Goal: Information Seeking & Learning: Compare options

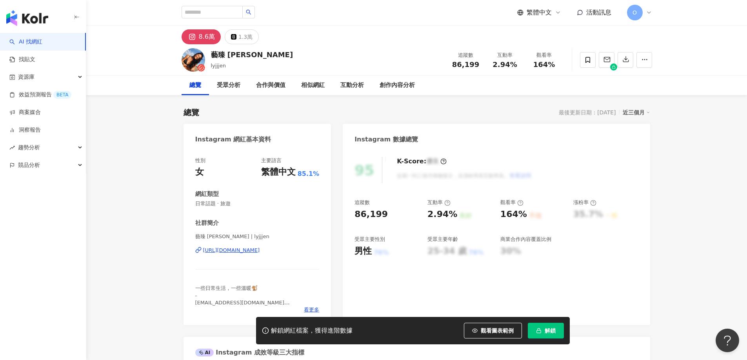
scroll to position [48, 0]
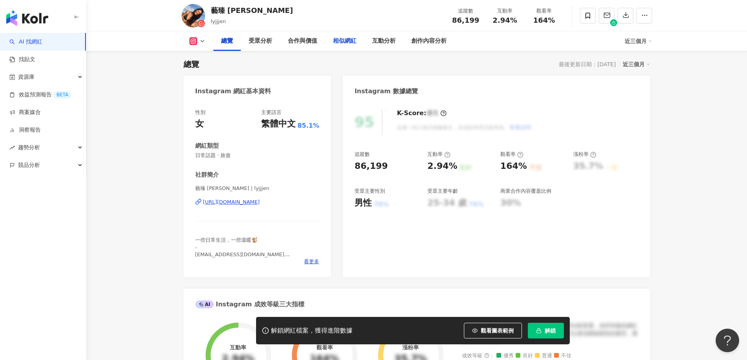
click at [344, 40] on div "相似網紅" at bounding box center [345, 40] width 24 height 9
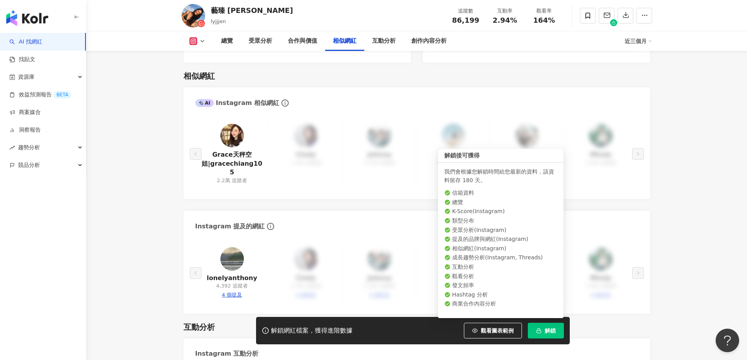
click at [560, 328] on button "解鎖" at bounding box center [546, 331] width 36 height 16
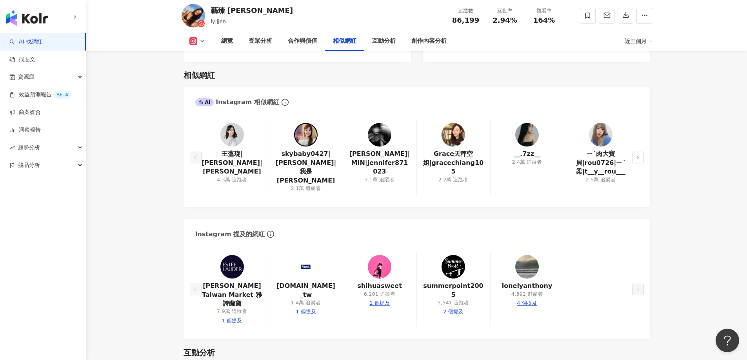
scroll to position [1296, 0]
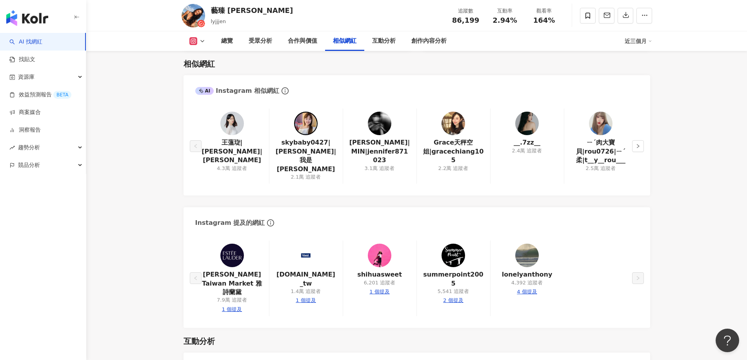
drag, startPoint x: 255, startPoint y: 156, endPoint x: 642, endPoint y: 141, distance: 386.6
click at [642, 141] on button "button" at bounding box center [638, 146] width 12 height 12
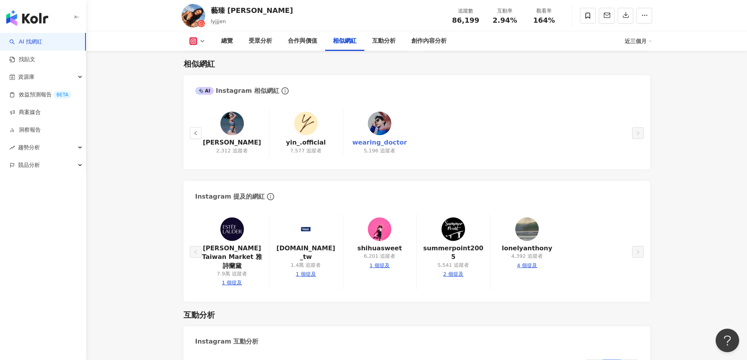
click at [383, 142] on link "wearing_doctor" at bounding box center [379, 142] width 55 height 9
click at [236, 139] on link "Momo Ku" at bounding box center [232, 142] width 58 height 9
click at [199, 129] on button "button" at bounding box center [196, 133] width 12 height 12
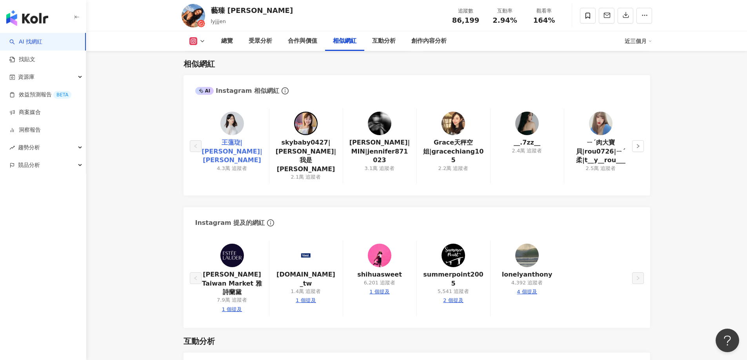
click at [240, 146] on link "王薀琁|Megan|梅根" at bounding box center [232, 151] width 61 height 26
click at [388, 146] on link "邱姿敏|MIN|jennifer871023" at bounding box center [379, 151] width 61 height 26
click at [524, 141] on link "__.7zz__" at bounding box center [527, 142] width 27 height 9
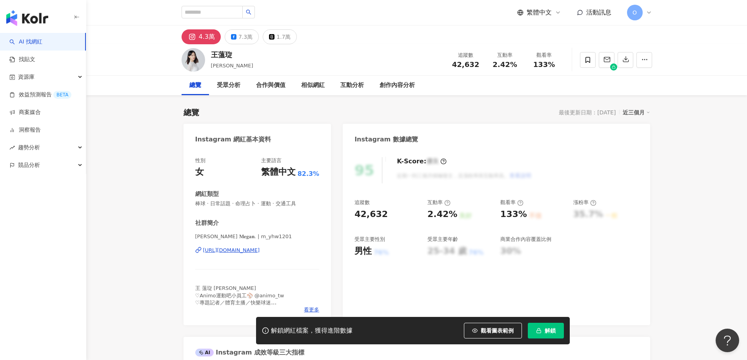
scroll to position [39, 0]
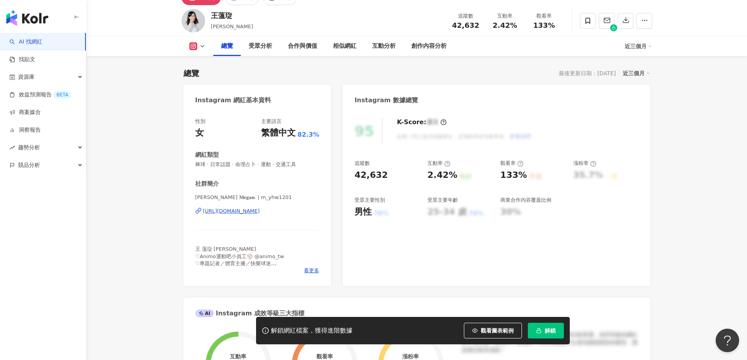
click at [312, 267] on div "王 薀琁 [PERSON_NAME] ♡Animo運動吧小員工⚾️ @animo_tw ♡專題記者／體育主播／快樂球迷 日常⸜ ෆ ⸝‍ @meganohay…" at bounding box center [257, 257] width 124 height 22
click at [312, 269] on span "看更多" at bounding box center [311, 270] width 15 height 7
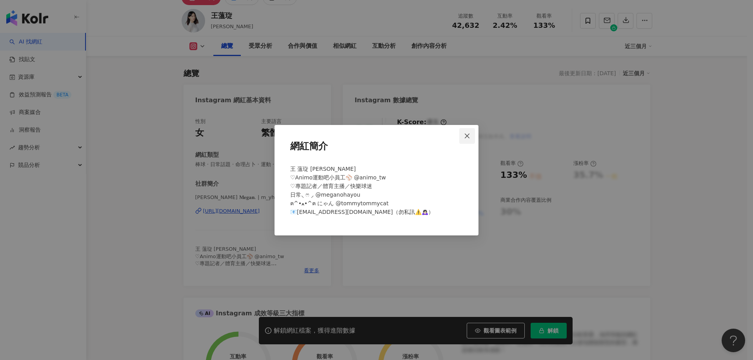
click at [473, 133] on button "Close" at bounding box center [467, 136] width 16 height 16
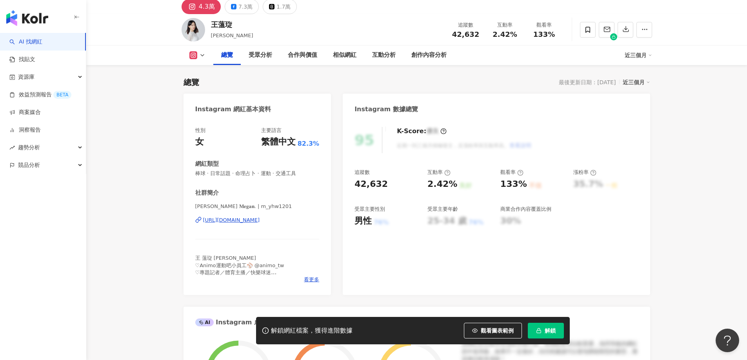
scroll to position [0, 0]
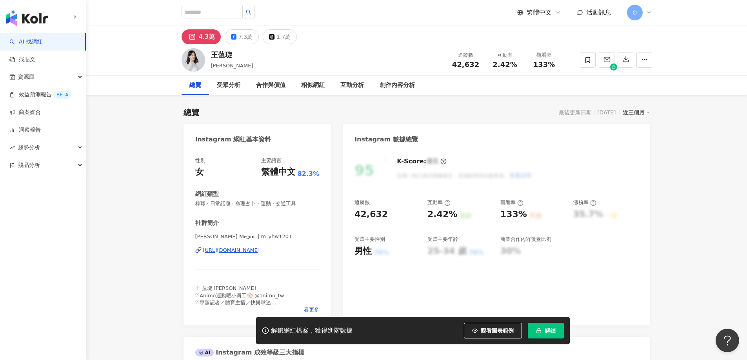
click at [209, 39] on div "4.3萬" at bounding box center [207, 36] width 16 height 11
click at [260, 249] on div "[URL][DOMAIN_NAME]" at bounding box center [231, 250] width 57 height 7
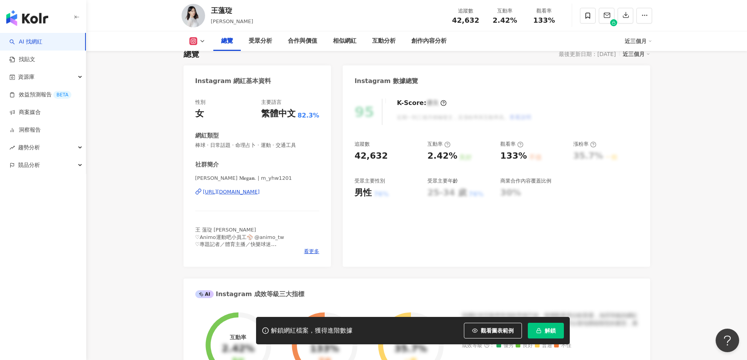
scroll to position [118, 0]
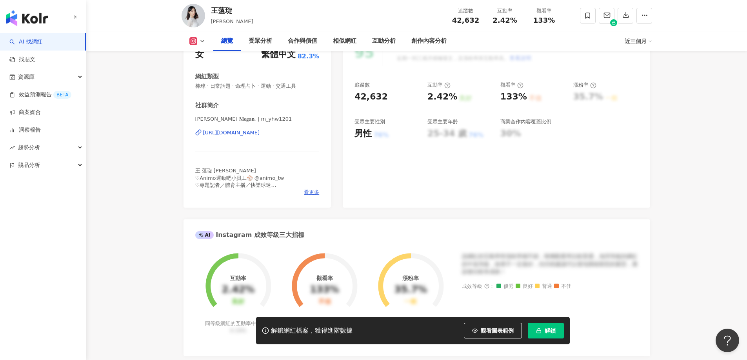
click at [311, 194] on span "看更多" at bounding box center [311, 192] width 15 height 7
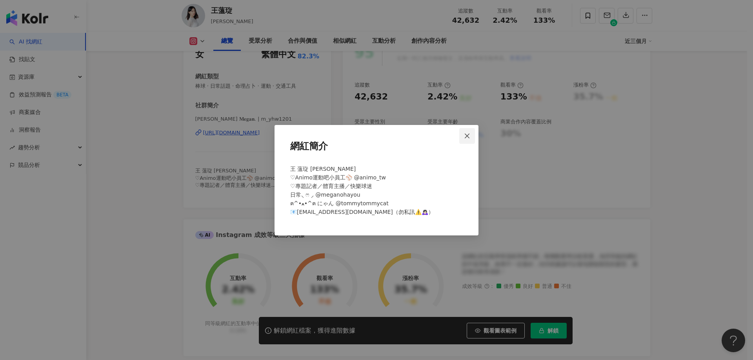
click at [475, 135] on span "Close" at bounding box center [467, 136] width 16 height 6
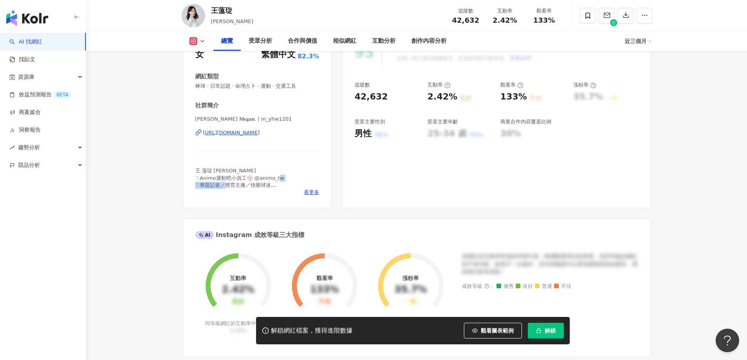
drag, startPoint x: 200, startPoint y: 187, endPoint x: 245, endPoint y: 186, distance: 45.1
click at [245, 186] on span "王 薀琁 [PERSON_NAME] ♡Animo運動吧小員工⚾️ @animo_tw ♡專題記者／體育主播／快樂球迷 日常⸜ ෆ ⸝‍ @meganohay…" at bounding box center [256, 192] width 122 height 49
copy span "專題記者／體育主播"
drag, startPoint x: 211, startPoint y: 172, endPoint x: 194, endPoint y: 171, distance: 16.9
click at [194, 171] on div "性別 女 主要語言 繁體中文 82.3% 網紅類型 棒球 · 日常話題 · 命理占卜 · 運動 · 交通工具 社群簡介 [PERSON_NAME] 𝐌𝐞𝐠𝐚𝐧…" at bounding box center [258, 120] width 148 height 176
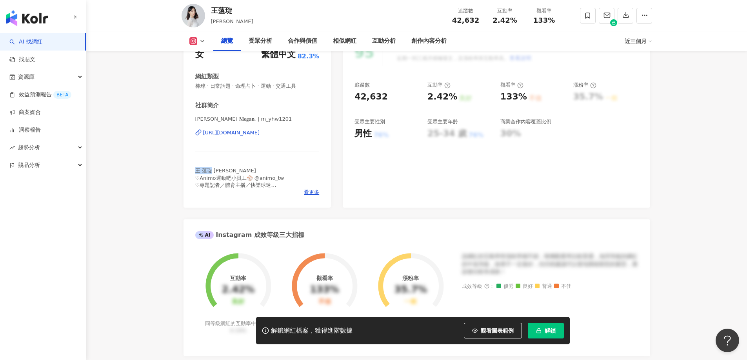
scroll to position [0, 0]
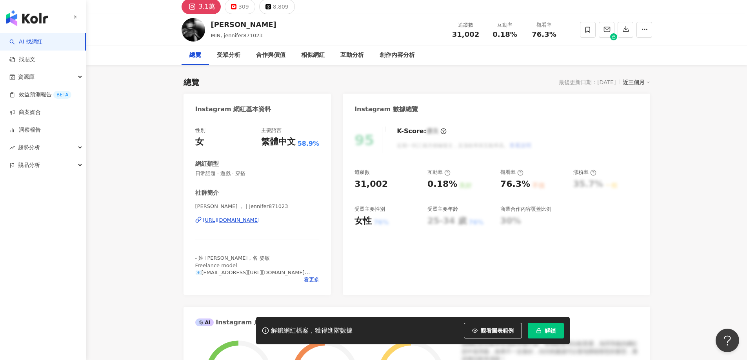
scroll to position [39, 0]
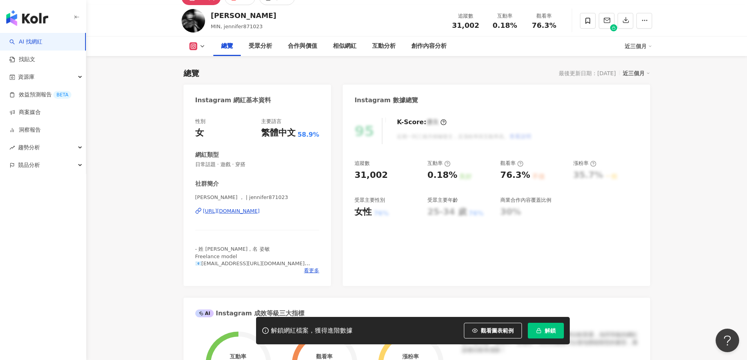
click at [260, 212] on div "https://www.instagram.com/jennifer871023/" at bounding box center [231, 211] width 57 height 7
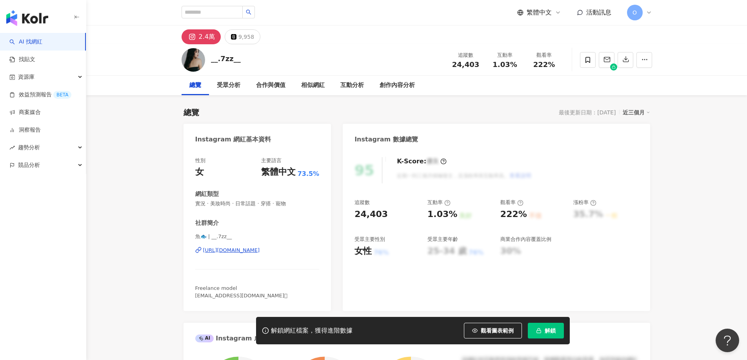
scroll to position [39, 0]
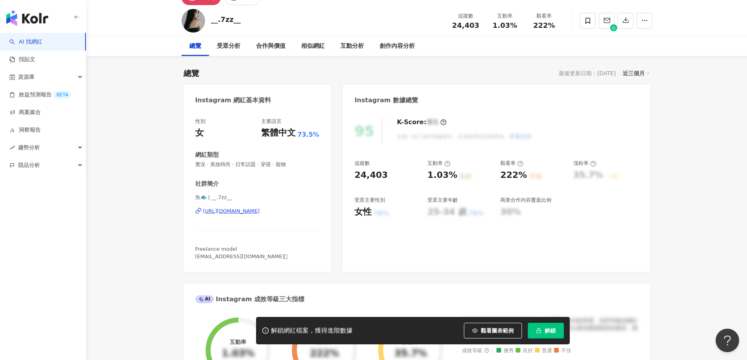
click at [260, 211] on div "[URL][DOMAIN_NAME]" at bounding box center [231, 211] width 57 height 7
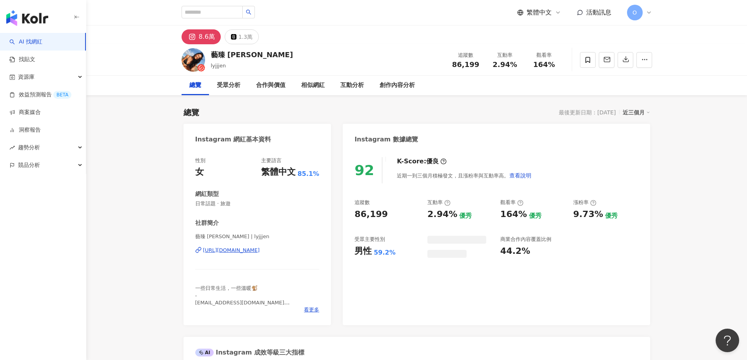
click at [49, 21] on div "button" at bounding box center [43, 16] width 86 height 33
click at [38, 18] on img "button" at bounding box center [27, 18] width 42 height 16
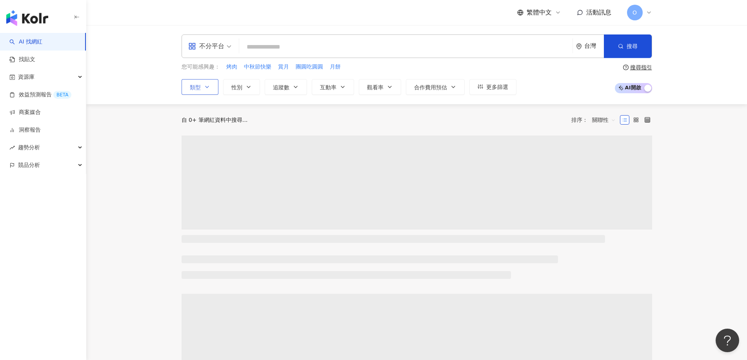
click at [206, 86] on icon "button" at bounding box center [207, 87] width 6 height 6
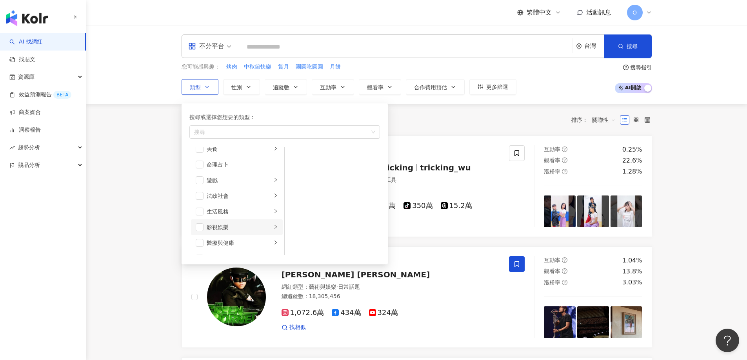
scroll to position [196, 0]
click at [293, 82] on button "追蹤數" at bounding box center [286, 87] width 42 height 16
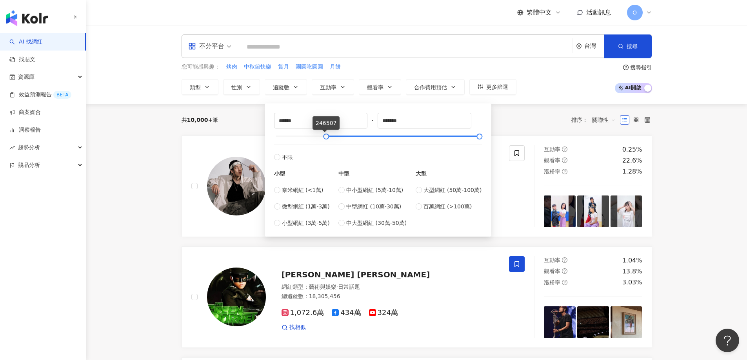
drag, startPoint x: 314, startPoint y: 138, endPoint x: 329, endPoint y: 142, distance: 15.8
click at [329, 142] on div "****** - ******* 不限 小型 奈米網紅 (<1萬) 微型網紅 (1萬-3萬) 小型網紅 (3萬-5萬) 中型 中小型網紅 (5萬-10萬) 中…" at bounding box center [378, 170] width 208 height 115
drag, startPoint x: 306, startPoint y: 120, endPoint x: 229, endPoint y: 116, distance: 77.4
type input "*"
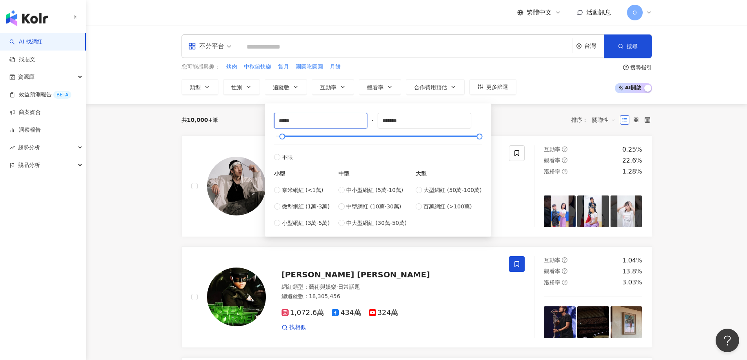
type input "*****"
click at [516, 100] on div "不分平台 台灣 搜尋 您可能感興趣： 烤肉 中秋節快樂 賞月 團圓吃圓圓 月餅 類型 性別 追蹤數 互動率 觀看率 合作費用預估 更多篩選 ***** - *…" at bounding box center [416, 64] width 661 height 79
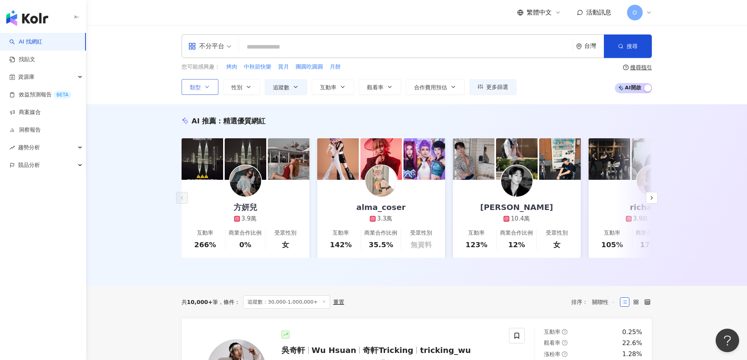
click at [202, 93] on button "類型" at bounding box center [200, 87] width 37 height 16
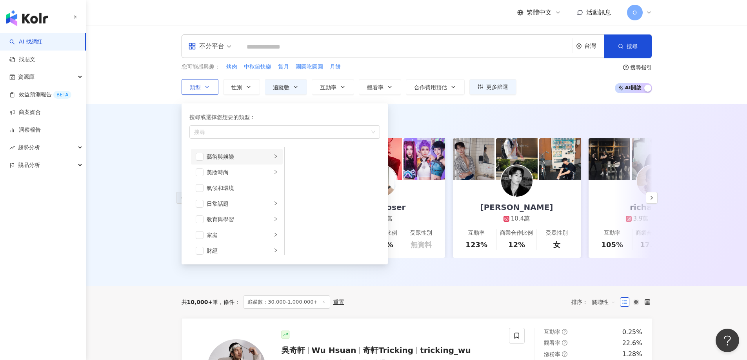
click at [273, 155] on icon "right" at bounding box center [275, 156] width 5 height 5
click at [199, 155] on span "button" at bounding box center [200, 157] width 8 height 8
click at [206, 171] on li "美妝時尚" at bounding box center [237, 173] width 92 height 16
click at [210, 191] on div "氣候和環境" at bounding box center [242, 188] width 71 height 9
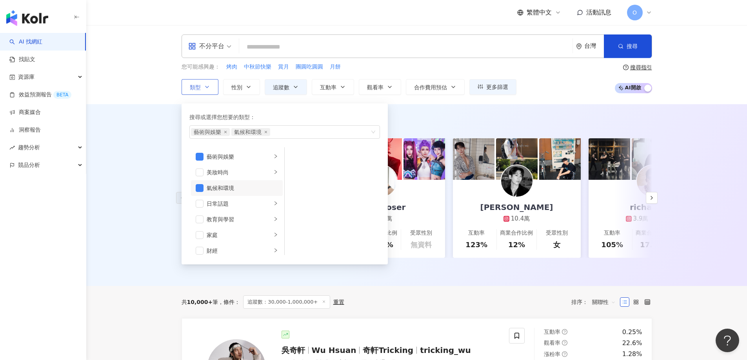
click at [209, 191] on div "氣候和環境" at bounding box center [242, 188] width 71 height 9
click at [222, 207] on div "日常話題" at bounding box center [239, 204] width 65 height 9
click at [229, 184] on div "教育與學習" at bounding box center [239, 180] width 65 height 9
drag, startPoint x: 204, startPoint y: 178, endPoint x: 209, endPoint y: 186, distance: 9.7
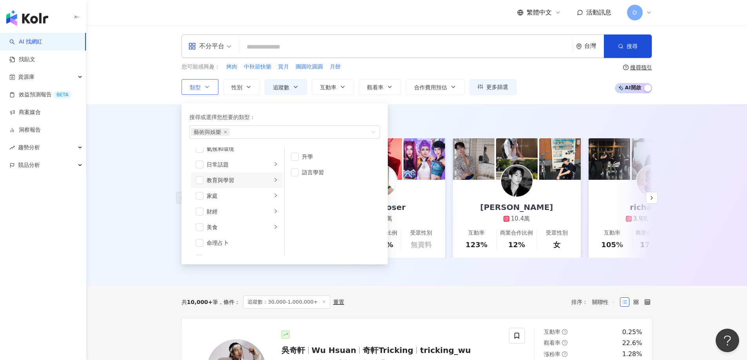
click at [204, 178] on li "教育與學習" at bounding box center [237, 181] width 92 height 16
click at [203, 178] on span "button" at bounding box center [200, 180] width 8 height 8
click at [235, 202] on li "家庭" at bounding box center [237, 196] width 92 height 16
click at [235, 210] on div "財經" at bounding box center [239, 211] width 65 height 9
click at [238, 227] on div "美食" at bounding box center [239, 227] width 65 height 9
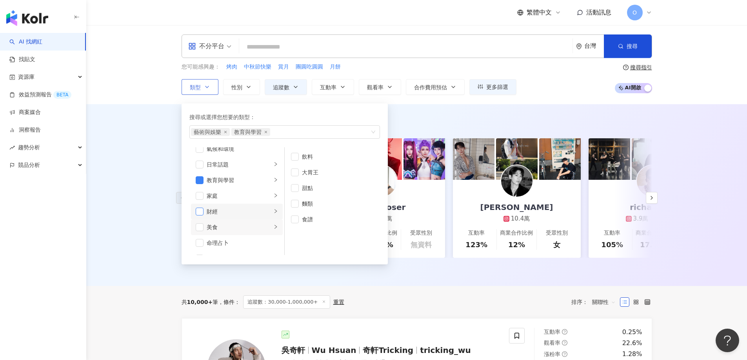
click at [200, 213] on span "button" at bounding box center [200, 212] width 8 height 8
click at [237, 225] on div "美食" at bounding box center [239, 227] width 65 height 9
click at [200, 151] on span "button" at bounding box center [200, 149] width 8 height 8
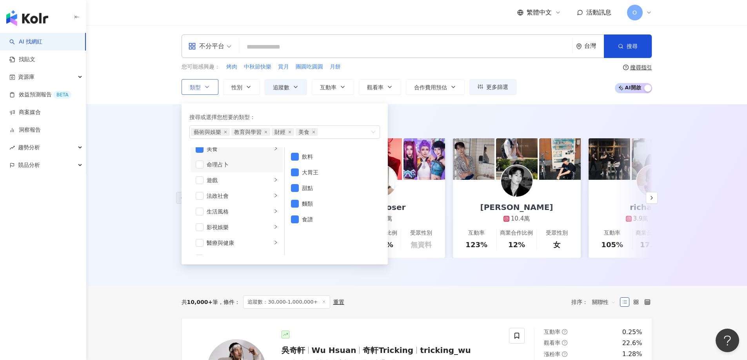
click at [224, 163] on div "命理占卜" at bounding box center [242, 164] width 71 height 9
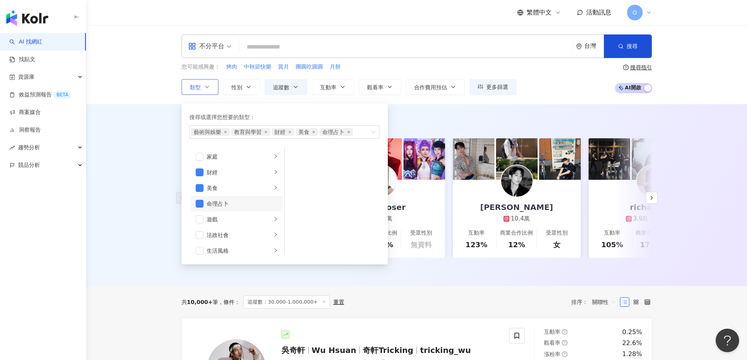
click at [231, 201] on div "命理占卜" at bounding box center [242, 204] width 71 height 9
click at [239, 218] on div "遊戲" at bounding box center [239, 219] width 65 height 9
click at [244, 195] on div "法政社會" at bounding box center [239, 196] width 65 height 9
click at [240, 213] on div "生活風格" at bounding box center [239, 211] width 65 height 9
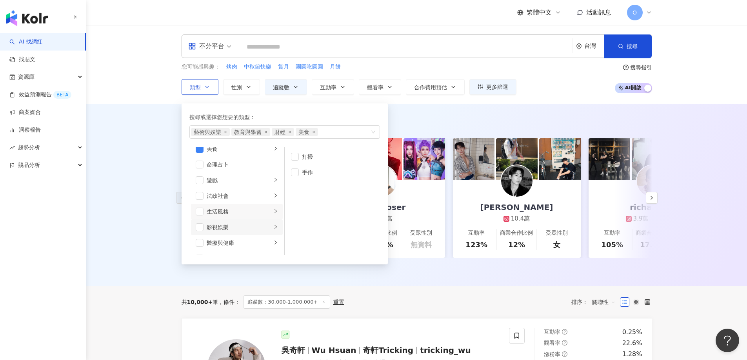
click at [240, 220] on li "影視娛樂" at bounding box center [237, 228] width 92 height 16
click at [228, 204] on div "醫療與健康" at bounding box center [239, 204] width 65 height 9
click at [240, 220] on div "寵物" at bounding box center [239, 219] width 65 height 9
click at [240, 234] on div "攝影" at bounding box center [242, 235] width 71 height 9
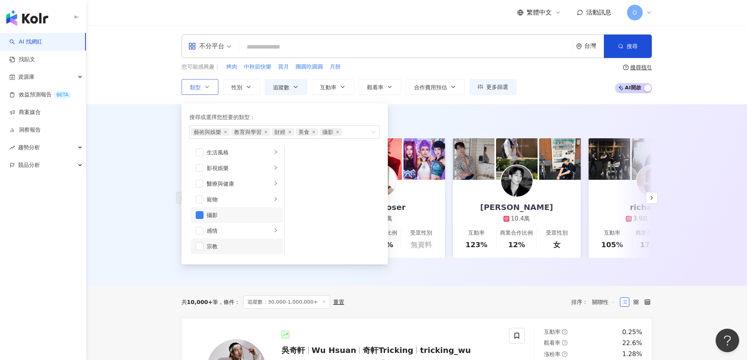
scroll to position [196, 0]
click at [238, 195] on div "攝影" at bounding box center [242, 196] width 71 height 9
click at [238, 214] on div "感情" at bounding box center [239, 211] width 65 height 9
click at [234, 181] on div "運動" at bounding box center [239, 183] width 65 height 9
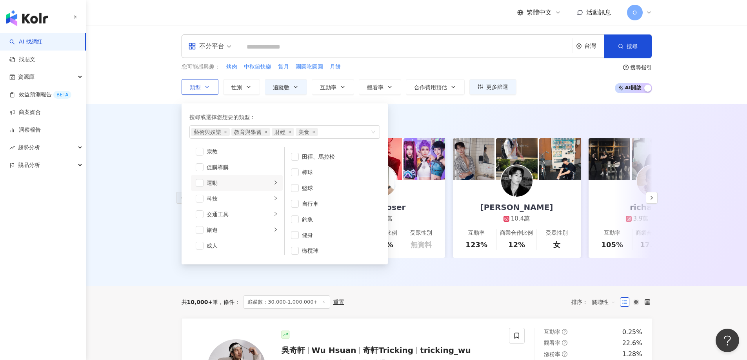
click at [204, 180] on li "運動" at bounding box center [237, 183] width 92 height 16
drag, startPoint x: 194, startPoint y: 182, endPoint x: 198, endPoint y: 184, distance: 4.6
click at [195, 182] on li "運動" at bounding box center [237, 183] width 92 height 16
click at [198, 184] on span "button" at bounding box center [200, 183] width 8 height 8
click at [199, 196] on span "button" at bounding box center [200, 199] width 8 height 8
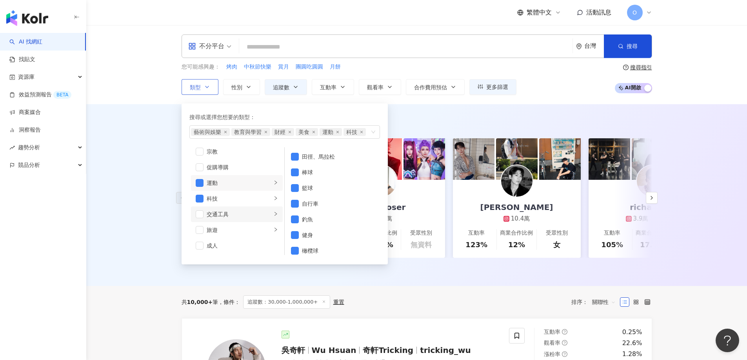
drag, startPoint x: 199, startPoint y: 233, endPoint x: 199, endPoint y: 227, distance: 5.5
click at [199, 232] on span "button" at bounding box center [200, 230] width 8 height 8
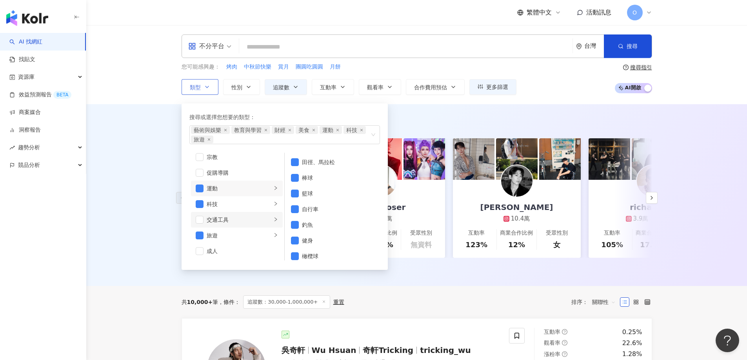
click at [227, 220] on div "交通工具" at bounding box center [239, 220] width 65 height 9
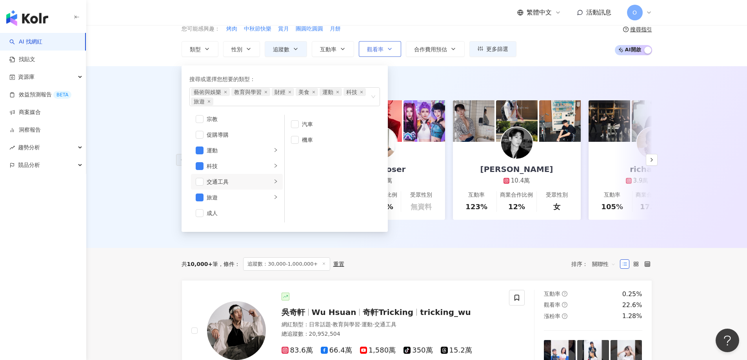
scroll to position [0, 0]
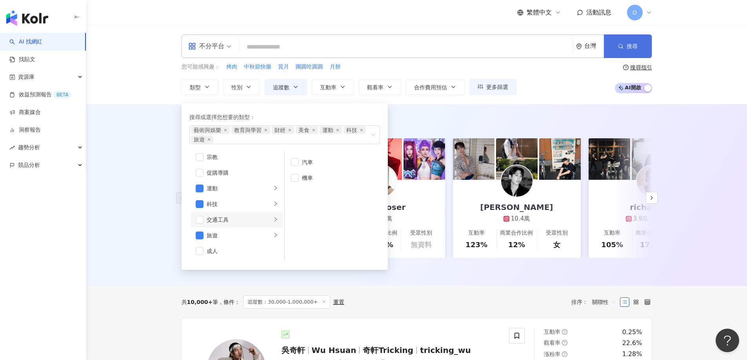
click at [618, 52] on button "搜尋" at bounding box center [628, 47] width 48 height 24
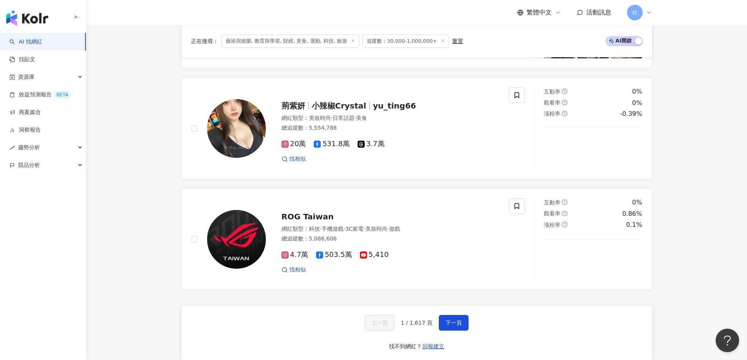
scroll to position [1451, 0]
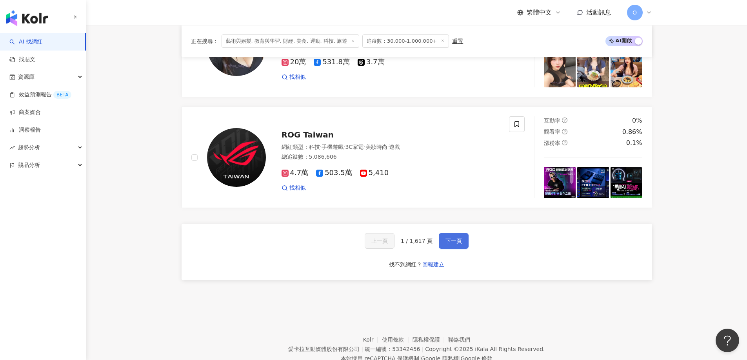
click at [443, 237] on button "下一頁" at bounding box center [454, 241] width 30 height 16
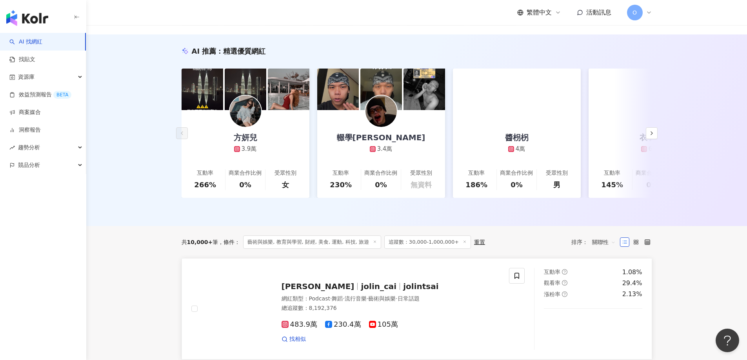
scroll to position [0, 0]
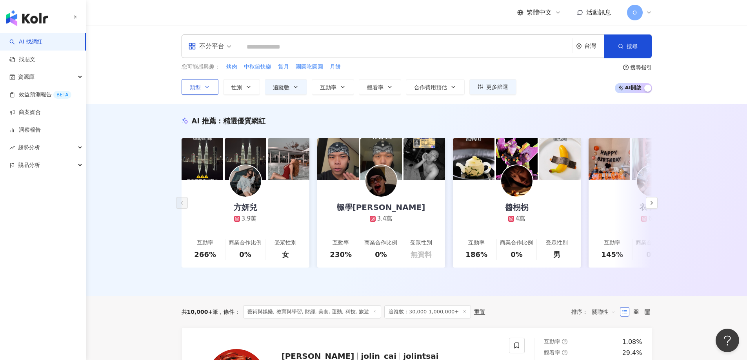
click at [207, 93] on button "類型" at bounding box center [200, 87] width 37 height 16
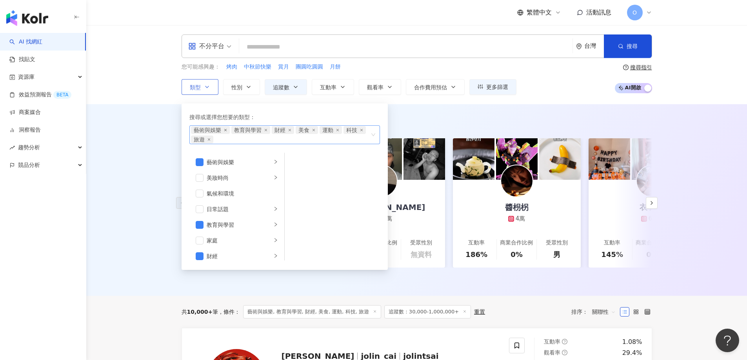
click at [224, 129] on icon "close" at bounding box center [225, 130] width 3 height 3
click at [224, 131] on icon "close" at bounding box center [225, 132] width 3 height 3
click at [231, 132] on icon "close" at bounding box center [232, 132] width 3 height 3
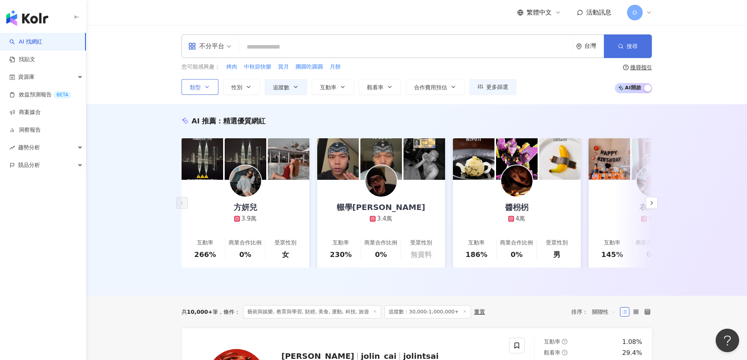
click at [633, 47] on span "搜尋" at bounding box center [632, 46] width 11 height 6
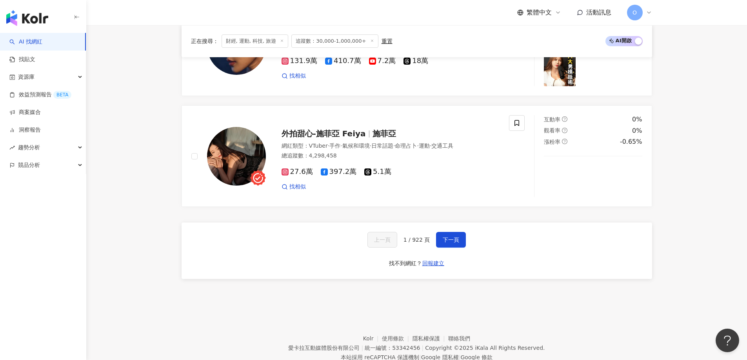
scroll to position [1438, 0]
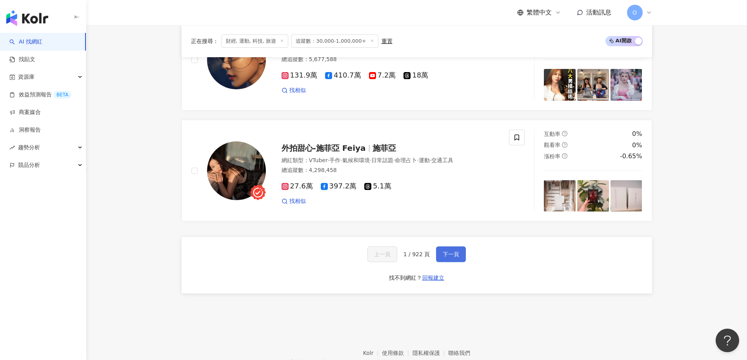
click at [458, 251] on button "下一頁" at bounding box center [451, 255] width 30 height 16
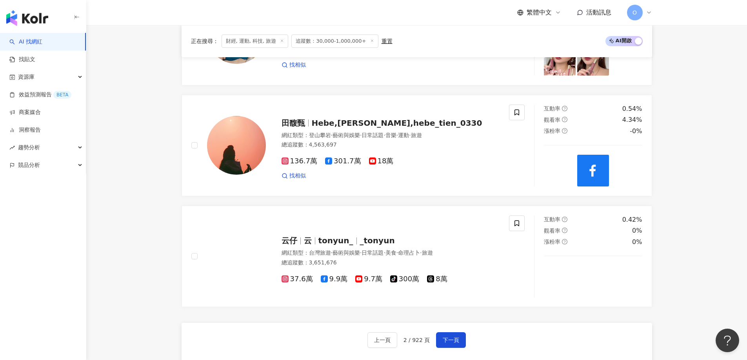
scroll to position [1542, 0]
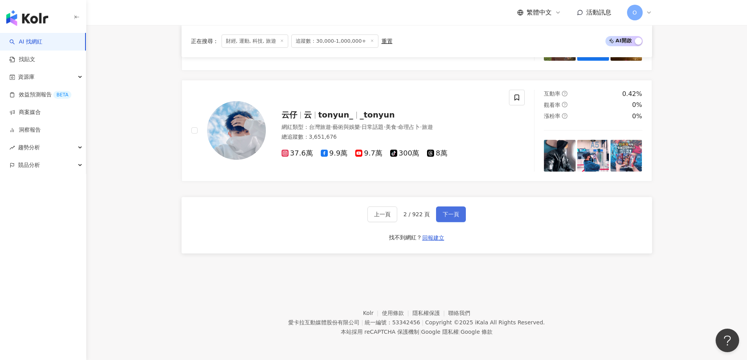
click at [440, 213] on button "下一頁" at bounding box center [451, 215] width 30 height 16
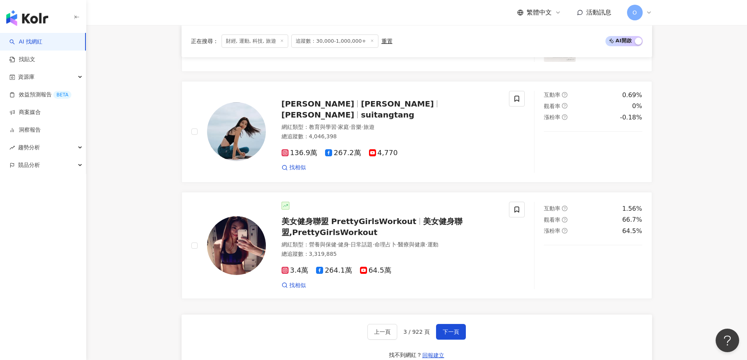
scroll to position [1483, 0]
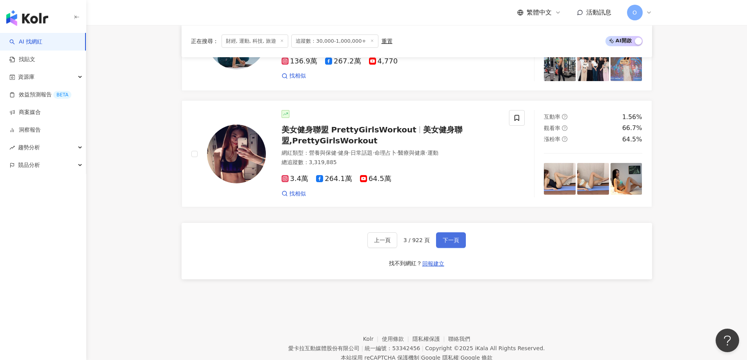
click at [457, 237] on span "下一頁" at bounding box center [451, 240] width 16 height 6
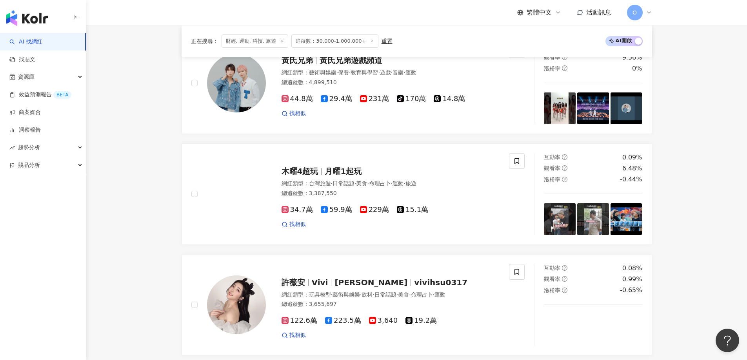
scroll to position [1399, 0]
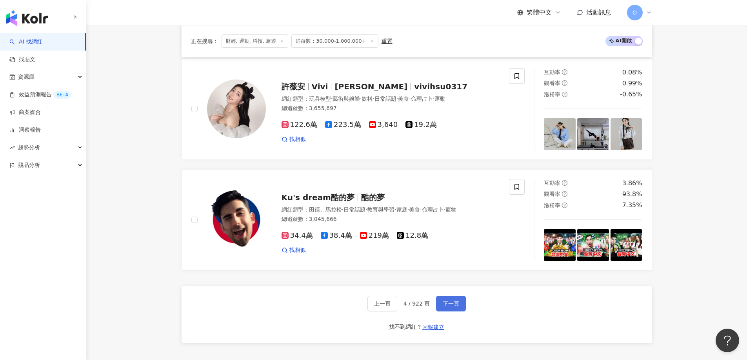
click at [446, 301] on span "下一頁" at bounding box center [451, 304] width 16 height 6
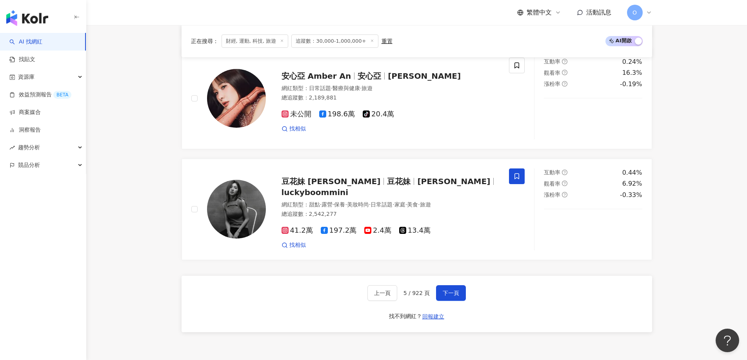
scroll to position [1465, 0]
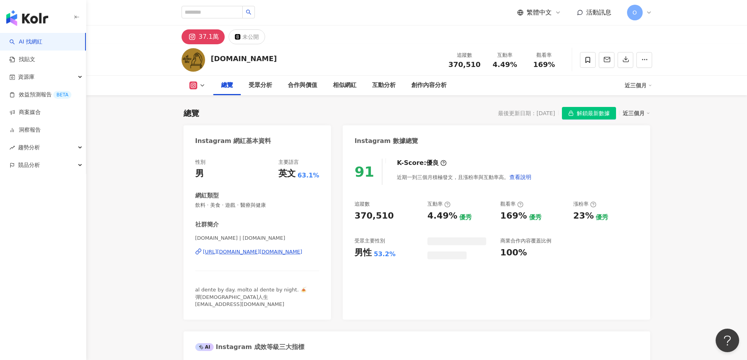
scroll to position [48, 0]
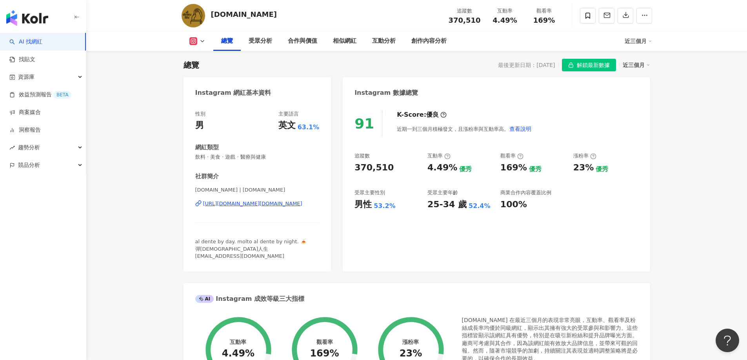
click at [230, 206] on div "[URL][DOMAIN_NAME][DOMAIN_NAME]" at bounding box center [252, 203] width 99 height 7
drag, startPoint x: 222, startPoint y: 253, endPoint x: 208, endPoint y: 251, distance: 13.8
click at [208, 251] on span "al dente by day. molto al dente by night. 🍝 彈[DEMOGRAPHIC_DATA]人生 [EMAIL_ADDRES…" at bounding box center [250, 249] width 111 height 20
drag, startPoint x: 197, startPoint y: 251, endPoint x: 217, endPoint y: 251, distance: 19.6
click at [217, 251] on div "al dente by day. molto al dente by night. 🍝 彈[DEMOGRAPHIC_DATA]人生 [EMAIL_ADDRES…" at bounding box center [257, 249] width 124 height 22
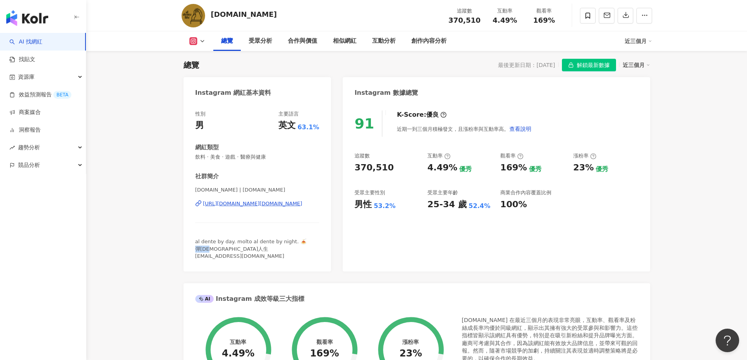
copy span "[DEMOGRAPHIC_DATA]人生"
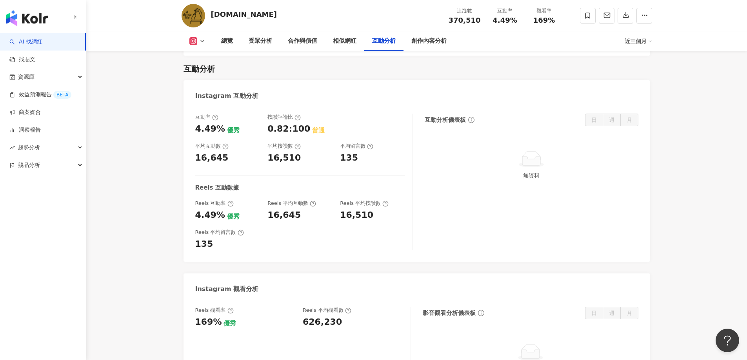
scroll to position [1726, 0]
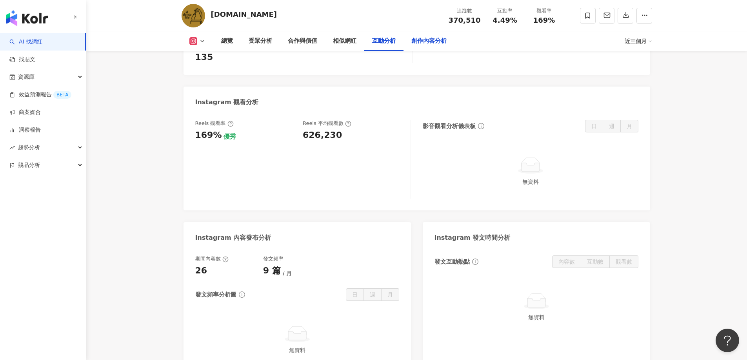
click at [419, 42] on div "創作內容分析" at bounding box center [428, 40] width 35 height 9
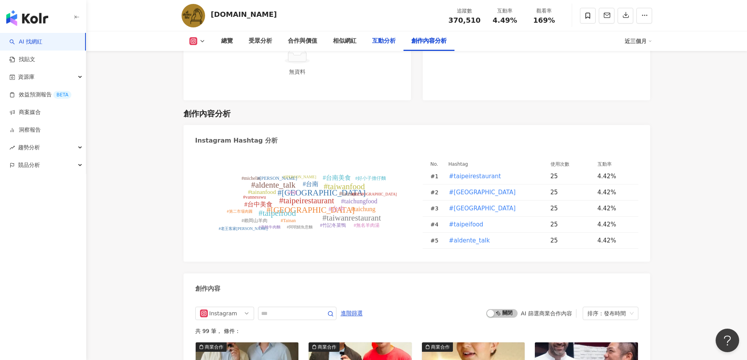
click at [378, 41] on div "互動分析" at bounding box center [384, 40] width 24 height 9
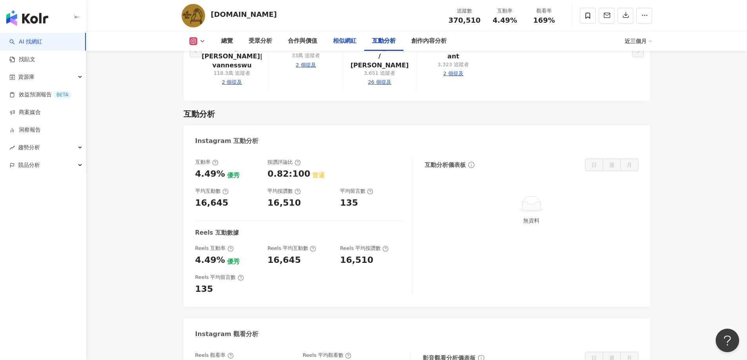
click at [340, 43] on div "相似網紅" at bounding box center [345, 40] width 24 height 9
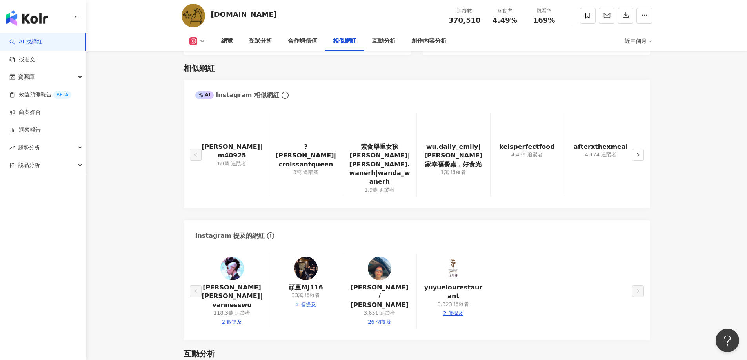
scroll to position [1116, 0]
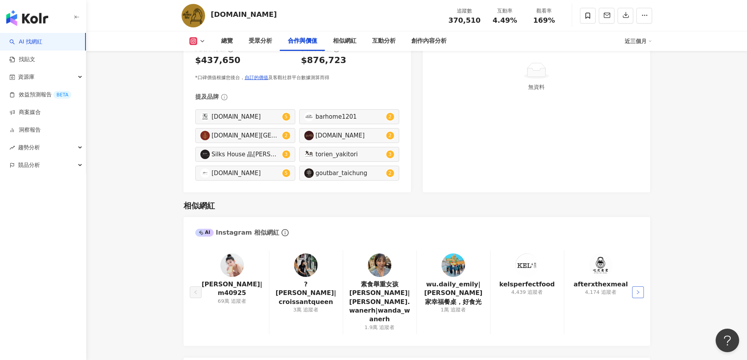
click at [637, 287] on button "button" at bounding box center [638, 293] width 12 height 12
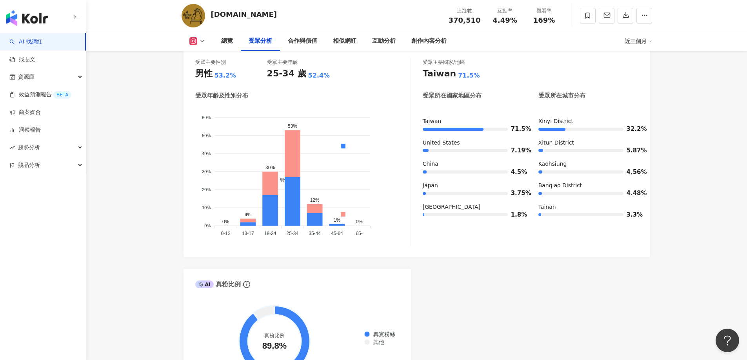
scroll to position [567, 0]
